Goal: Communication & Community: Answer question/provide support

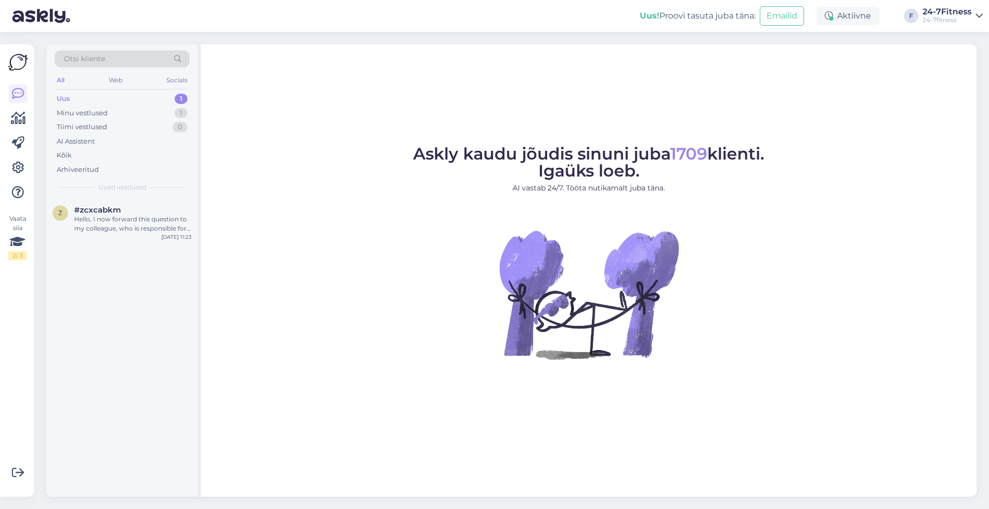
click at [81, 95] on div "Uus 1" at bounding box center [122, 99] width 135 height 14
click at [113, 199] on div "z #zcxcabkm Hello, I now forward this question to my colleague, who is responsi…" at bounding box center [121, 221] width 151 height 46
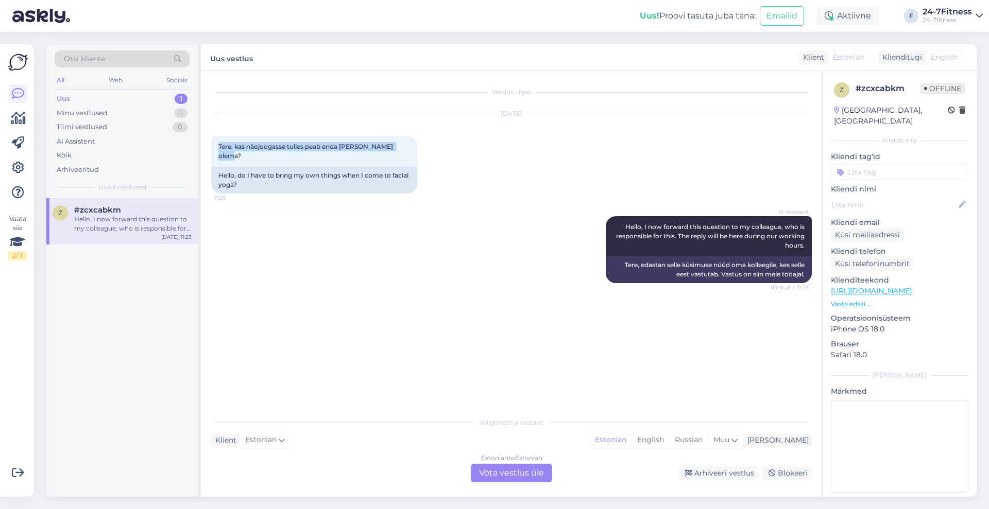
drag, startPoint x: 408, startPoint y: 144, endPoint x: 210, endPoint y: 140, distance: 198.3
click at [210, 140] on div "Vestlus algas [DATE] Tere, kas näojoogasse tulles peab enda [PERSON_NAME] olema…" at bounding box center [511, 284] width 621 height 426
copy span "Tere, kas näojoogasse tulles peab enda [PERSON_NAME] olema?"
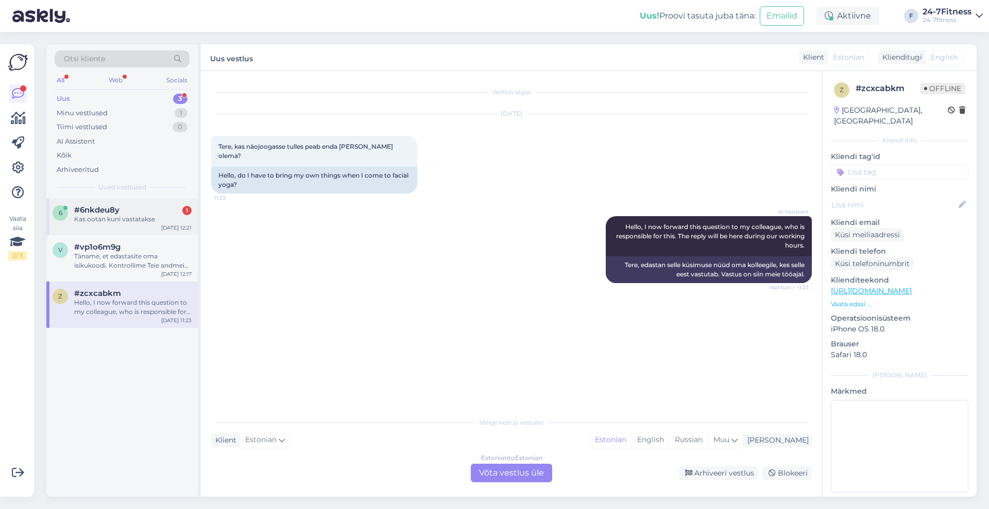
click at [116, 213] on span "#6nkdeu8y" at bounding box center [96, 209] width 45 height 9
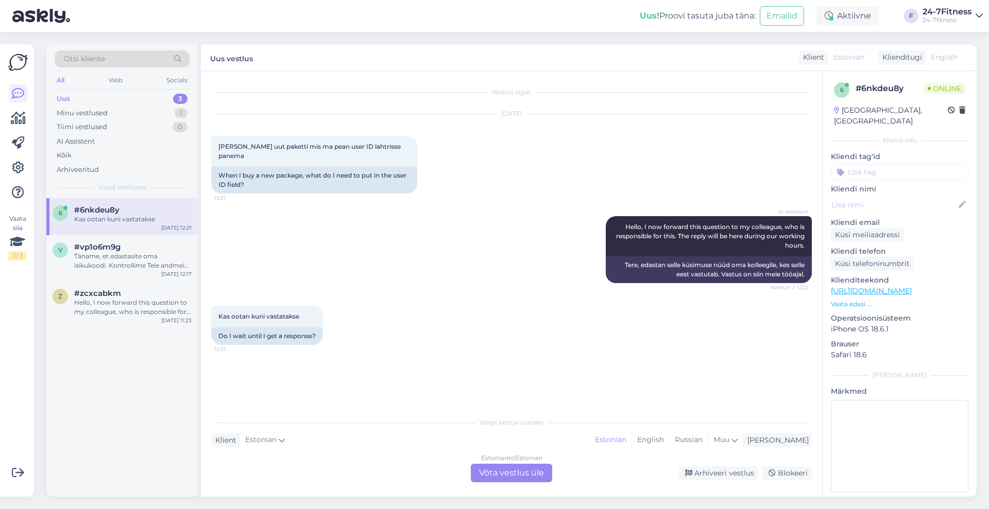
click at [529, 465] on div "Estonian to Estonian Võta vestlus üle" at bounding box center [511, 473] width 81 height 19
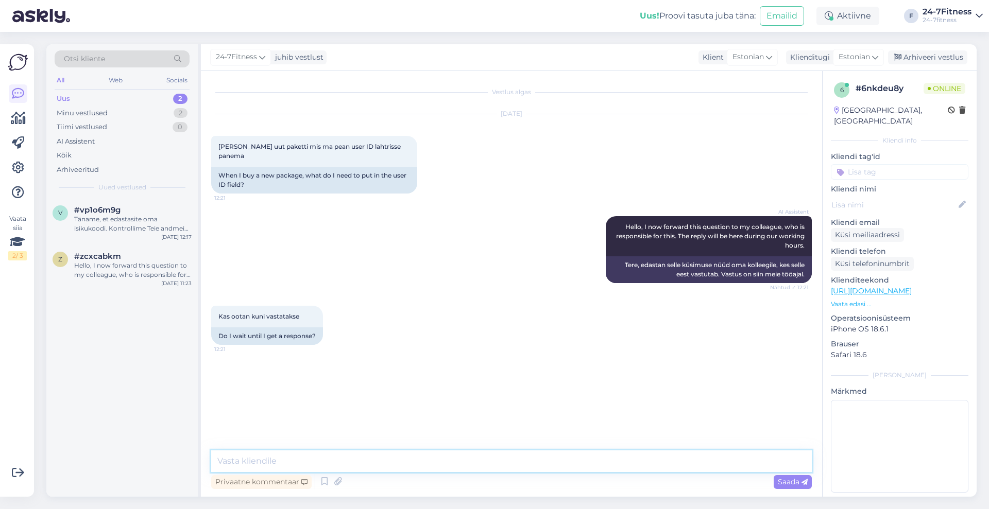
click at [529, 465] on textarea at bounding box center [511, 462] width 600 height 22
type textarea "Tere!"
paste textarea "Uue paketi ostmiseks [PERSON_NAME] meie kodulehele [URL][DOMAIN_NAME] ja logige…"
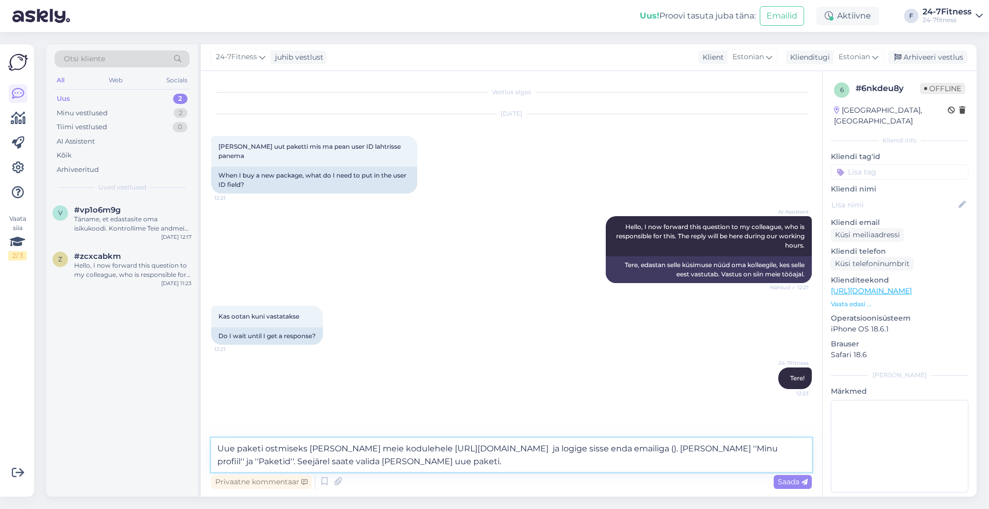
click at [674, 448] on textarea "Uue paketi ostmiseks [PERSON_NAME] meie kodulehele [URL][DOMAIN_NAME] ja logige…" at bounding box center [511, 455] width 600 height 34
type textarea "Uue paketi ostmiseks [PERSON_NAME] meie kodulehele [URL][DOMAIN_NAME] ja logige…"
click at [792, 480] on span "Saada" at bounding box center [792, 481] width 30 height 9
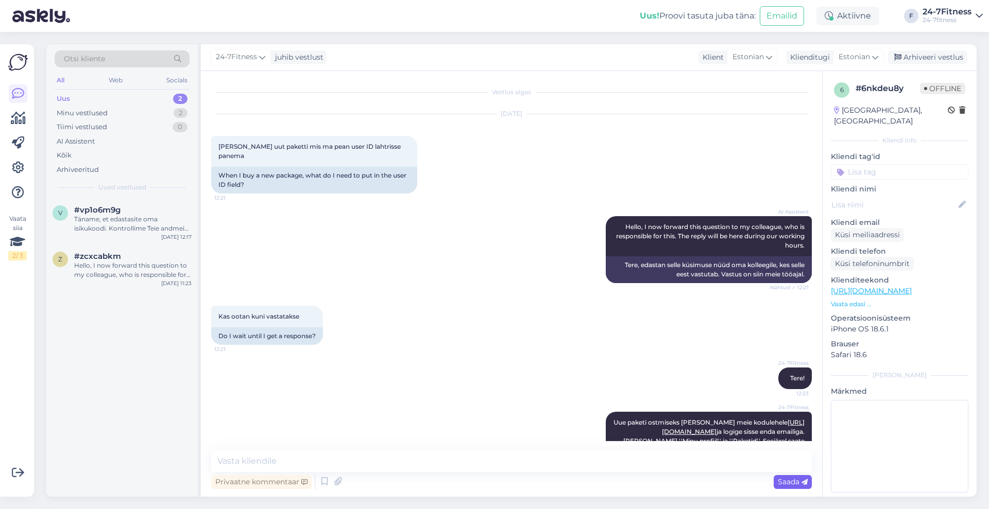
scroll to position [22, 0]
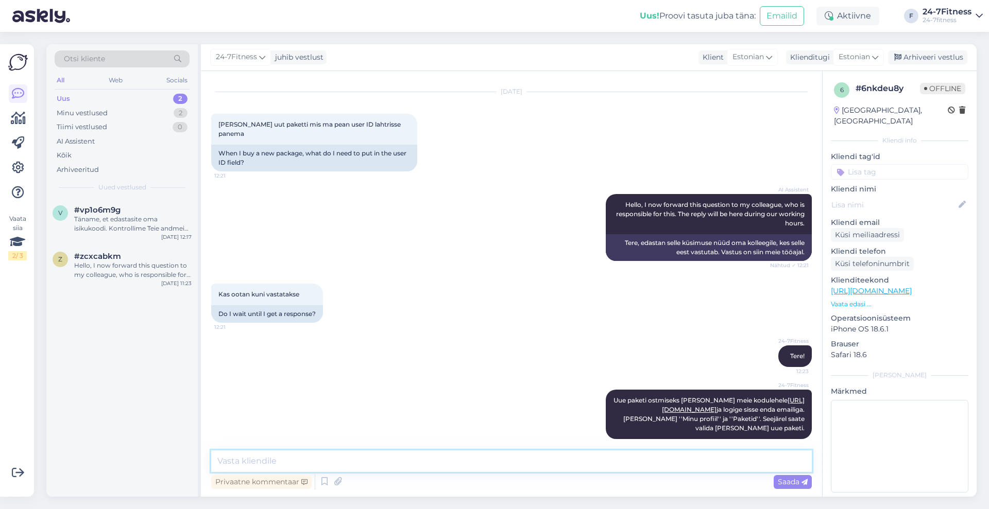
click at [426, 462] on textarea at bounding box center [511, 462] width 600 height 22
type textarea "M"
click at [133, 225] on div "Täname, et edastasite oma isikukoodi. Kontrollime Teie andmeid meie süsteemis." at bounding box center [132, 224] width 117 height 19
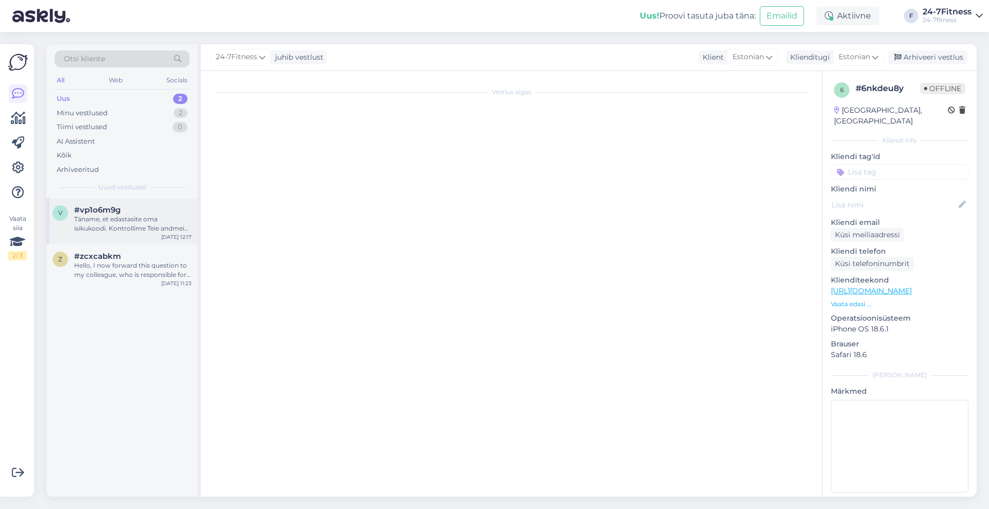
scroll to position [18, 0]
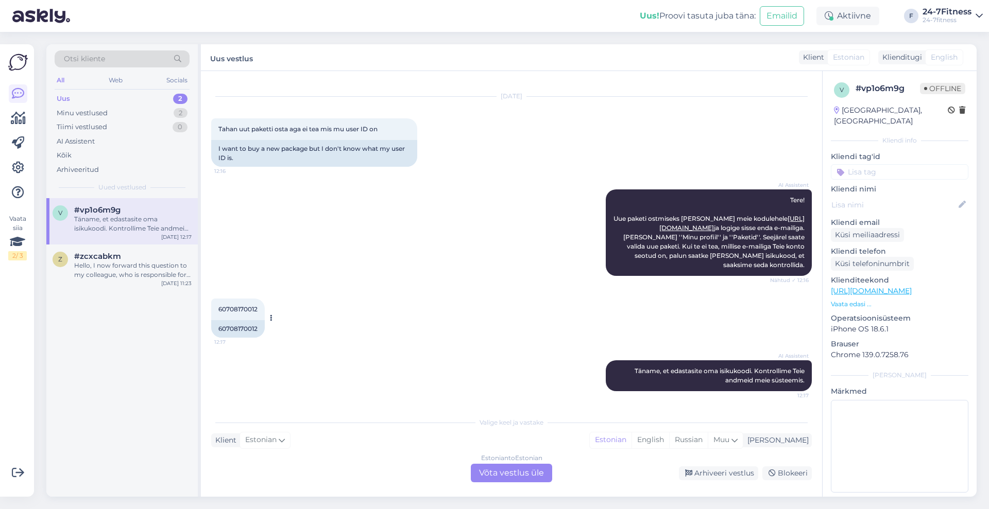
click at [228, 306] on span "60708170012" at bounding box center [237, 309] width 39 height 8
copy div "60708170012 12:17"
click at [528, 468] on div "Estonian to Estonian Võta vestlus üle" at bounding box center [511, 473] width 81 height 19
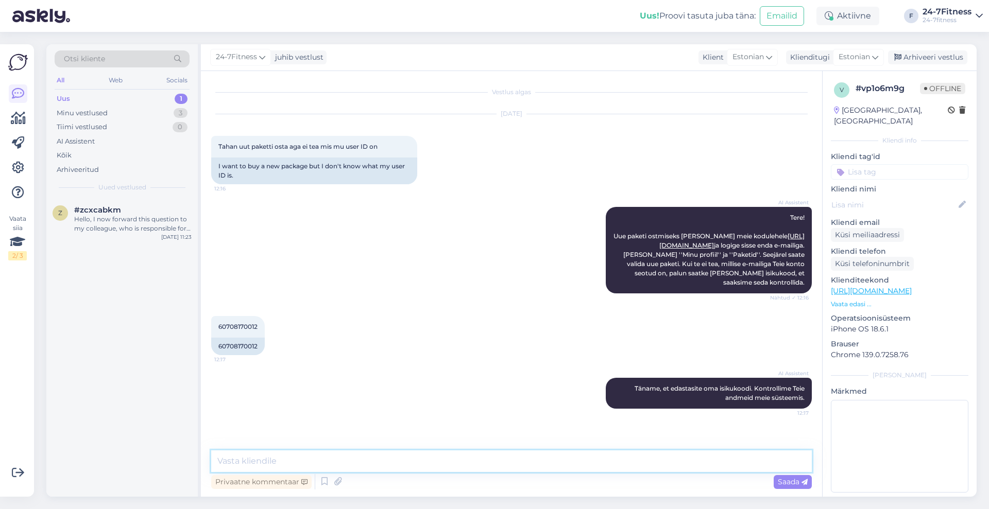
click at [478, 457] on textarea at bounding box center [511, 462] width 600 height 22
type textarea "Paketi ostmiseks ei [PERSON_NAME] kuhugi sisestada user ID-d"
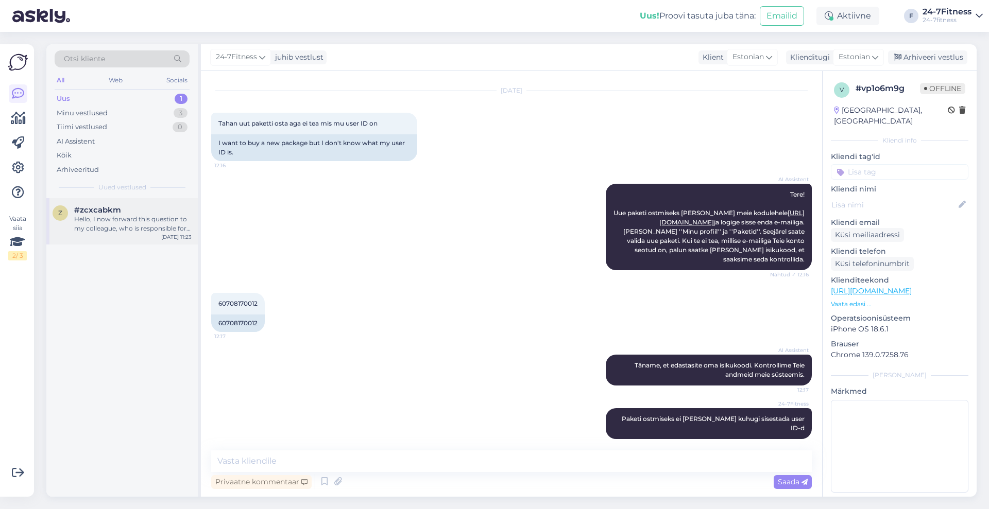
click at [128, 211] on div "#zcxcabkm" at bounding box center [132, 209] width 117 height 9
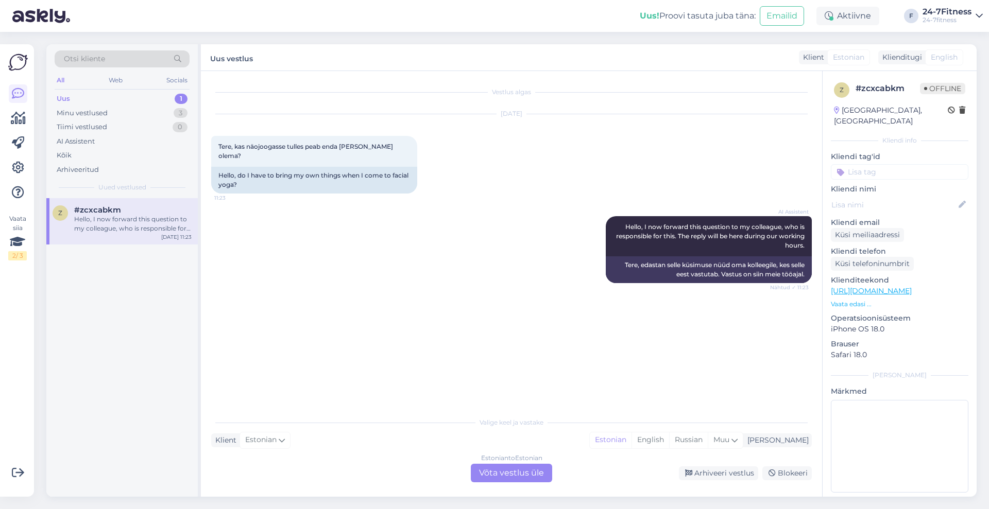
click at [498, 474] on div "Estonian to Estonian Võta vestlus üle" at bounding box center [511, 473] width 81 height 19
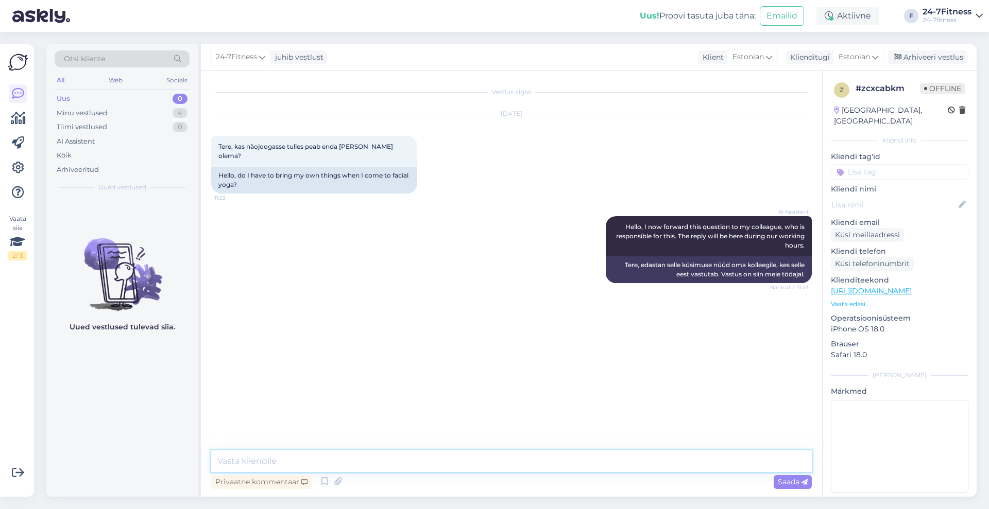
click at [480, 453] on textarea at bounding box center [511, 462] width 600 height 22
type textarea "Tere!"
paste textarea "Võimalusel [PERSON_NAME] [PERSON_NAME] nahatüübile sobiv õli, kinesioteip [PERS…"
type textarea "Võimalusel [PERSON_NAME] [PERSON_NAME] nahatüübile sobiv õli, kinesioteip [PERS…"
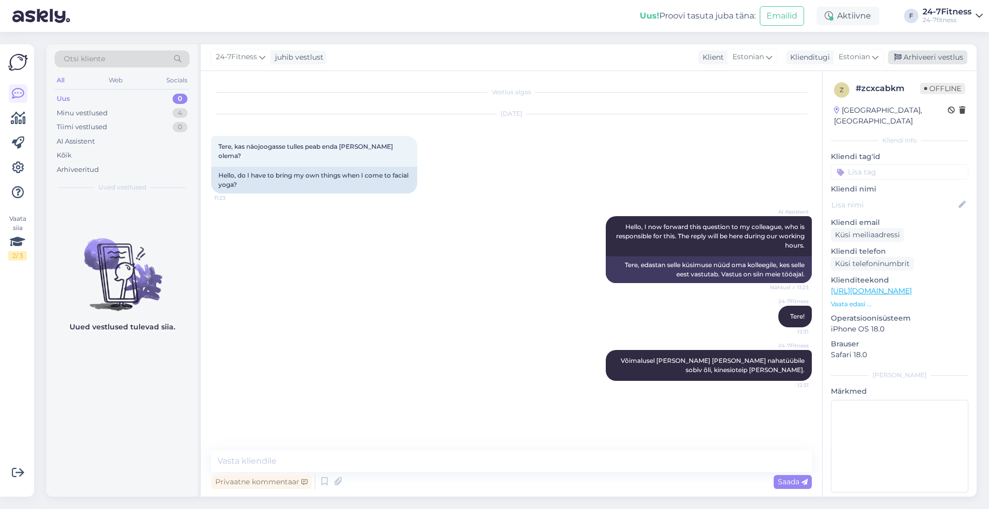
click at [936, 59] on div "Arhiveeri vestlus" at bounding box center [927, 57] width 79 height 14
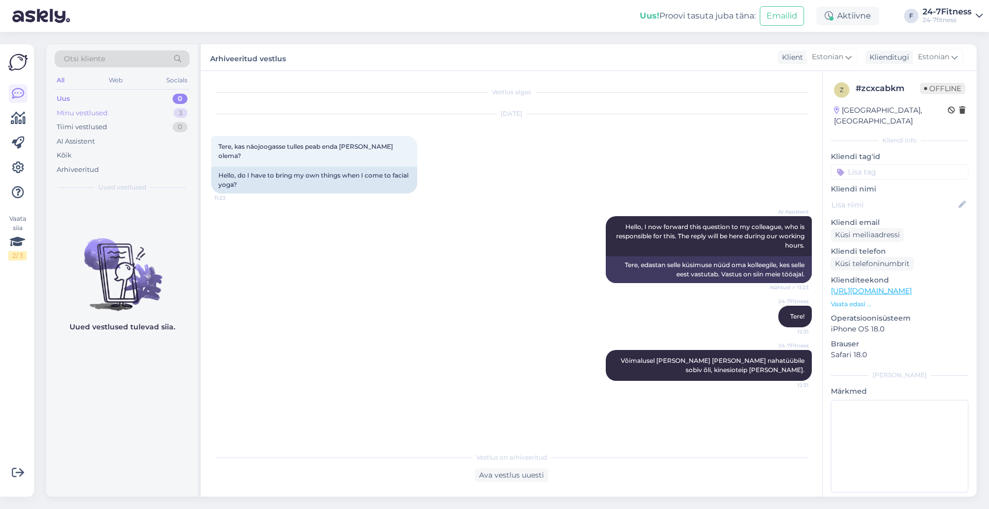
click at [125, 109] on div "Minu vestlused 3" at bounding box center [122, 113] width 135 height 14
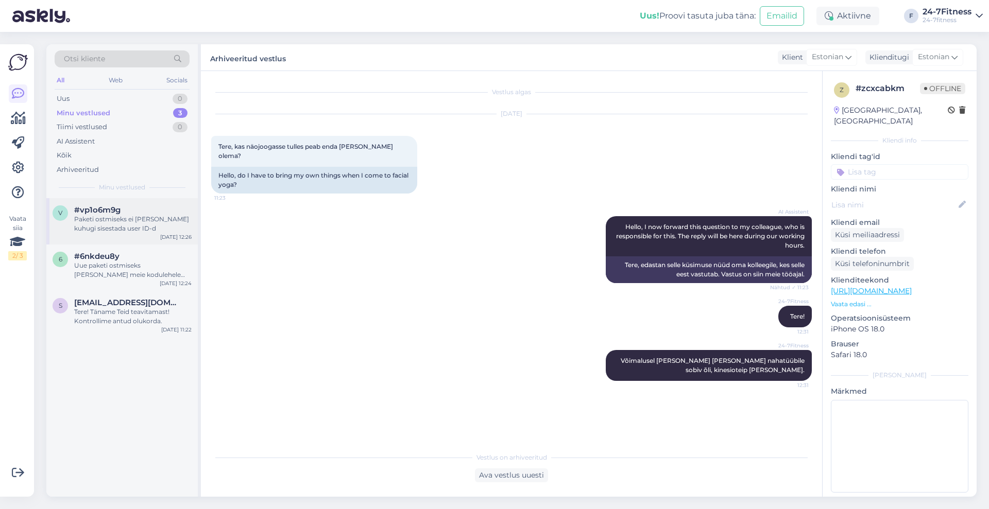
click at [122, 229] on div "Paketi ostmiseks ei [PERSON_NAME] kuhugi sisestada user ID-d" at bounding box center [132, 224] width 117 height 19
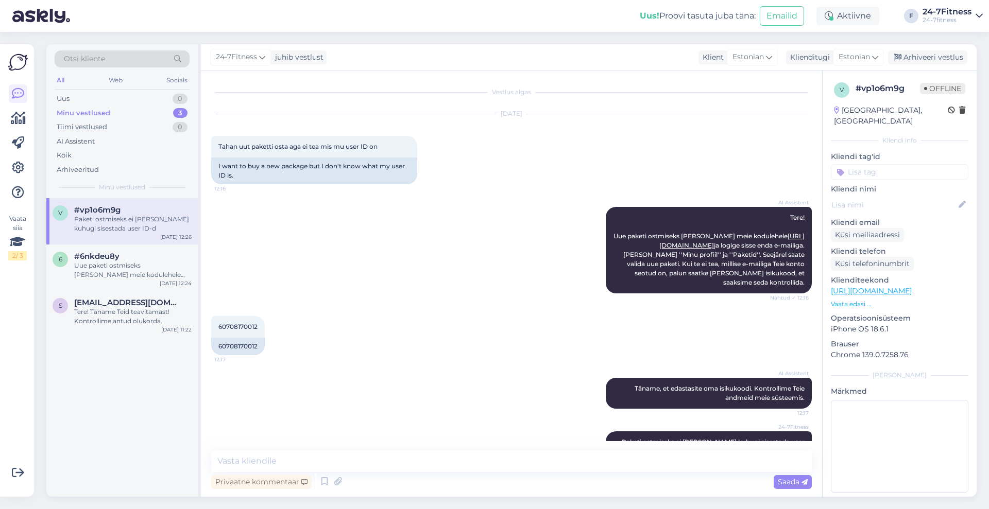
scroll to position [23, 0]
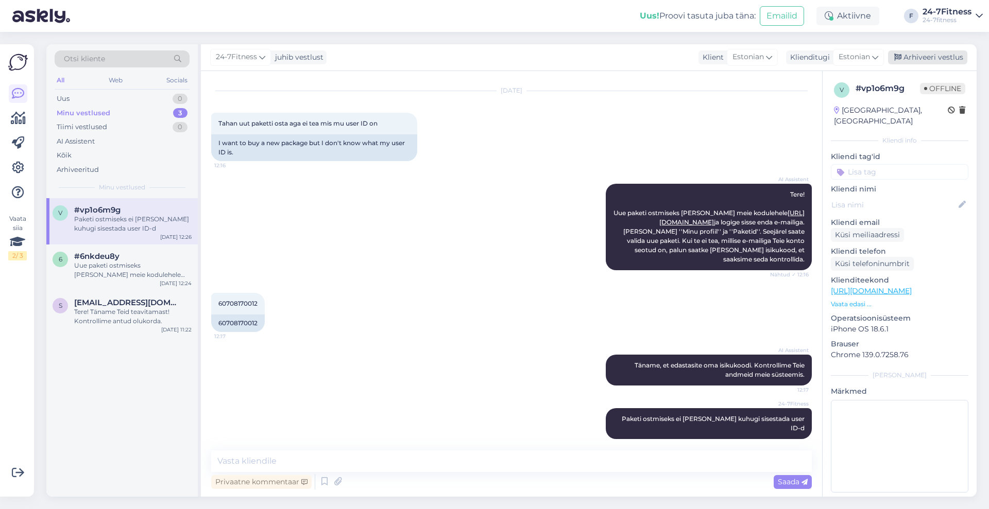
click at [934, 51] on div "Arhiveeri vestlus" at bounding box center [927, 57] width 79 height 14
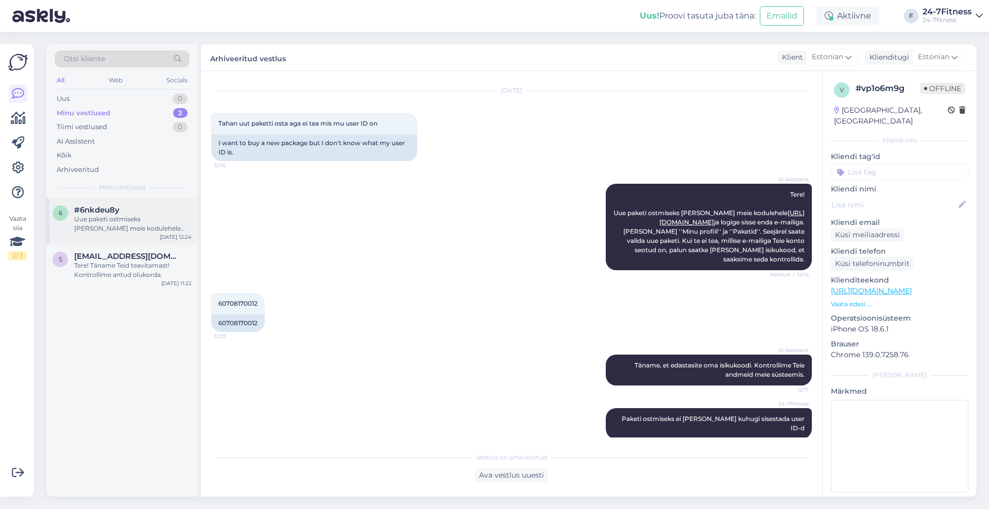
click at [131, 221] on div "Uue paketi ostmiseks [PERSON_NAME] meie kodulehele [URL][DOMAIN_NAME] ja logige…" at bounding box center [132, 224] width 117 height 19
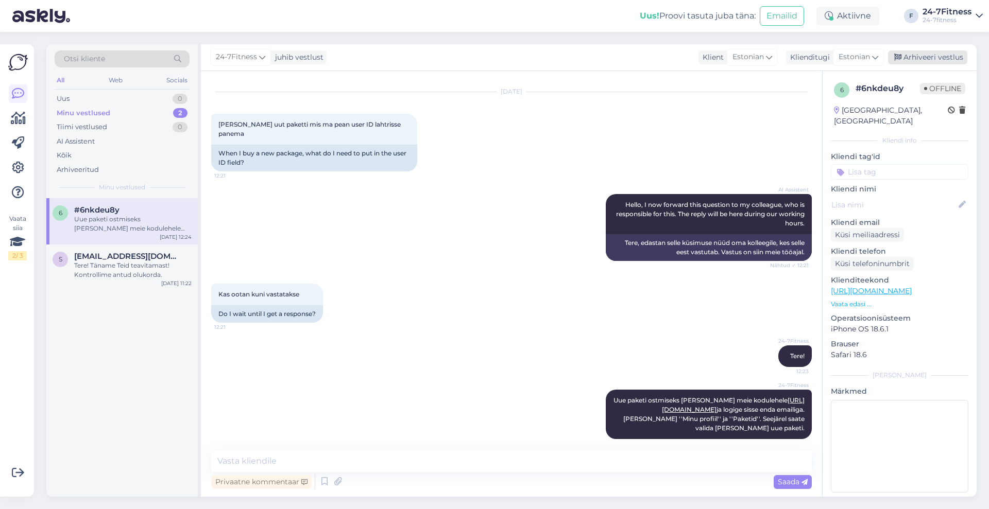
click at [926, 54] on div "Arhiveeri vestlus" at bounding box center [927, 57] width 79 height 14
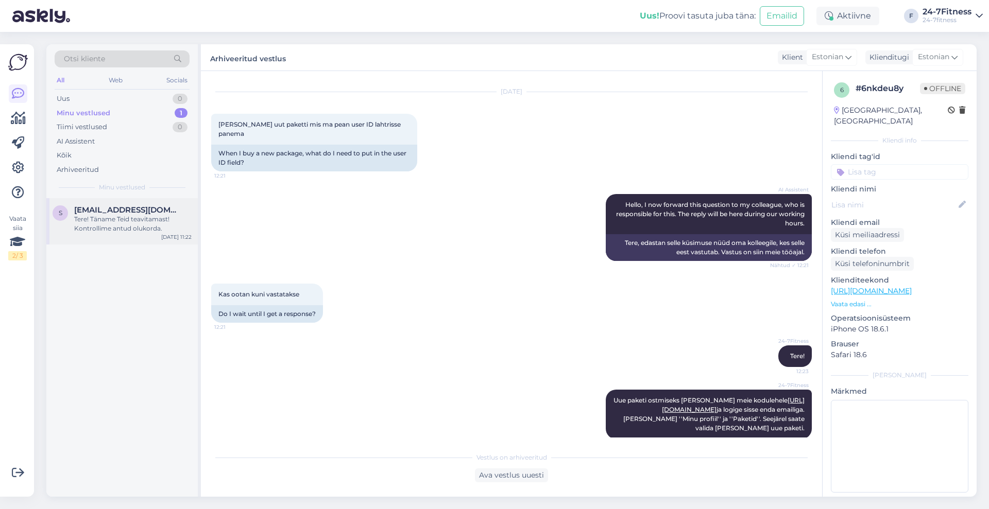
click at [137, 214] on span "[EMAIL_ADDRESS][DOMAIN_NAME]" at bounding box center [127, 209] width 107 height 9
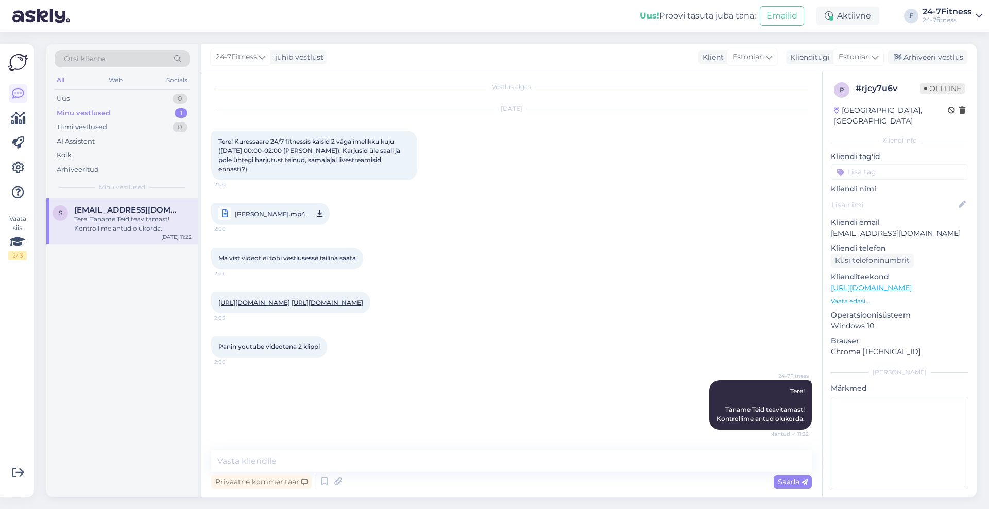
scroll to position [5, 0]
click at [323, 254] on span "Ma vist videot ei tohi vestlusesse failina saata" at bounding box center [286, 258] width 137 height 8
click at [290, 299] on link "[URL][DOMAIN_NAME]" at bounding box center [254, 303] width 72 height 8
click at [351, 303] on link "[URL][DOMAIN_NAME]" at bounding box center [327, 303] width 72 height 8
click at [877, 403] on textarea at bounding box center [899, 443] width 137 height 93
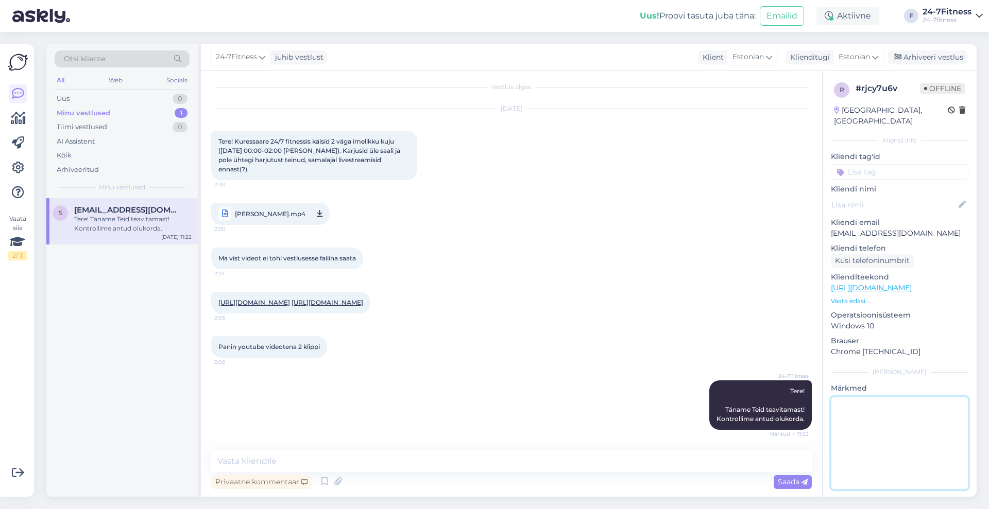
click at [877, 403] on textarea at bounding box center [899, 443] width 137 height 93
